Goal: Check status: Check status

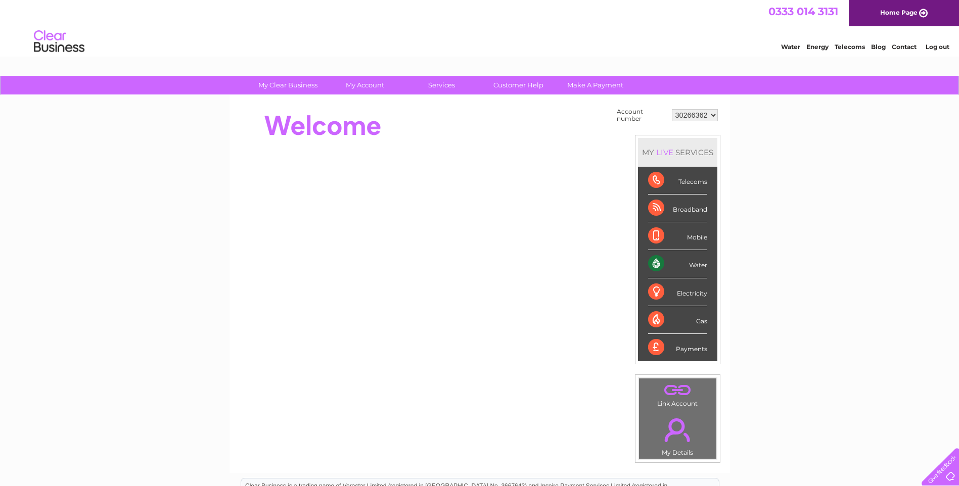
click at [690, 111] on select "30266362 30267534 30271198 30307327 30314341 30320023" at bounding box center [695, 115] width 46 height 12
select select "30320023"
click at [672, 109] on select "30266362 30267534 30271198 30307327 30314341 30320023" at bounding box center [695, 115] width 46 height 12
